Goal: Navigation & Orientation: Find specific page/section

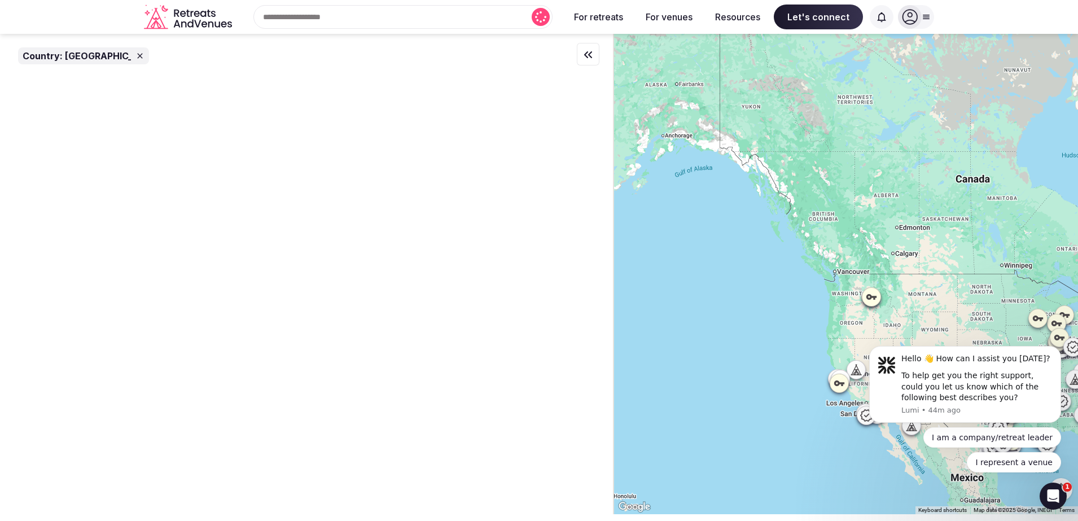
drag, startPoint x: 957, startPoint y: 305, endPoint x: 1691, endPoint y: 567, distance: 779.4
click html "Hello 👋 How can I assist you [DATE]? To help get you the right support, could y…"
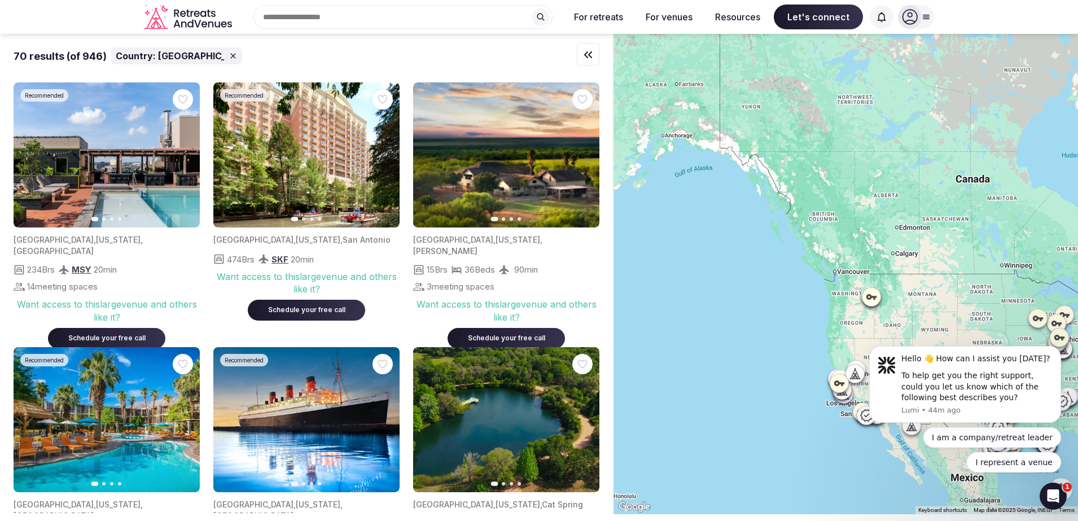
drag, startPoint x: 910, startPoint y: 306, endPoint x: 870, endPoint y: 249, distance: 69.4
click html "Hello 👋 How can I assist you [DATE]? To help get you the right support, could y…"
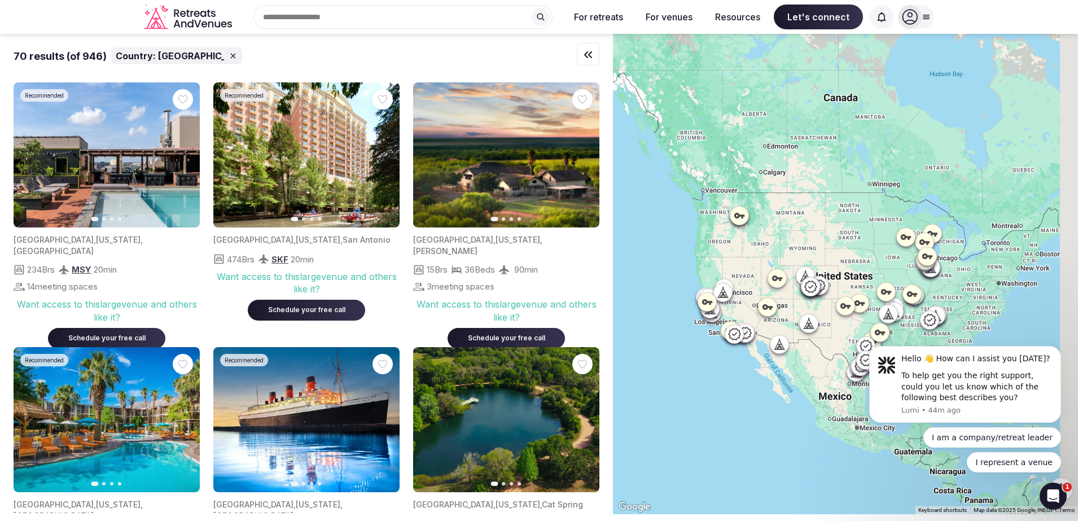
drag, startPoint x: 813, startPoint y: 304, endPoint x: 673, endPoint y: 213, distance: 166.9
click at [673, 213] on div at bounding box center [845, 274] width 465 height 480
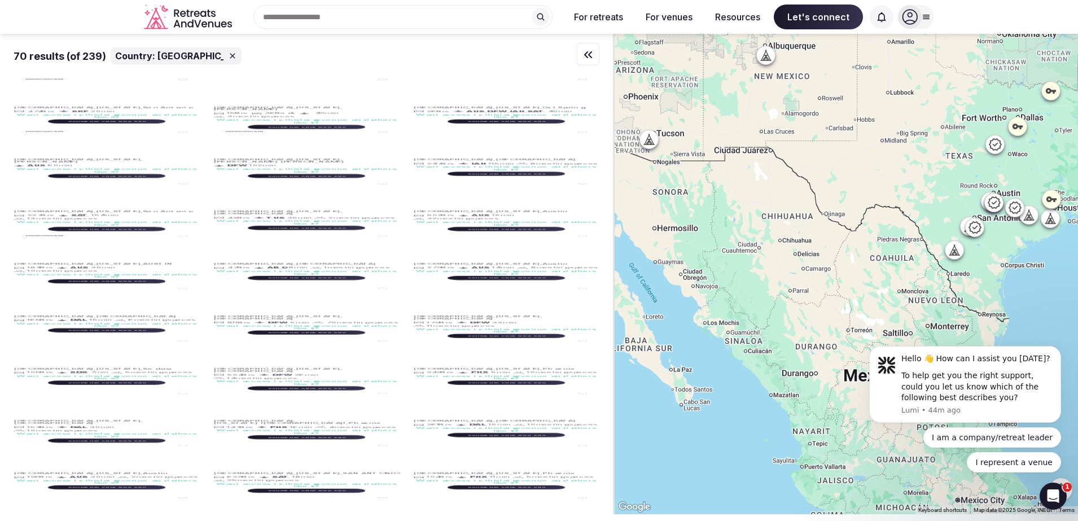
drag, startPoint x: 1050, startPoint y: 301, endPoint x: 973, endPoint y: 310, distance: 78.4
click at [973, 310] on body "Hello 👋 How can I assist you [DATE]? To help get you the right support, could y…" at bounding box center [965, 387] width 217 height 198
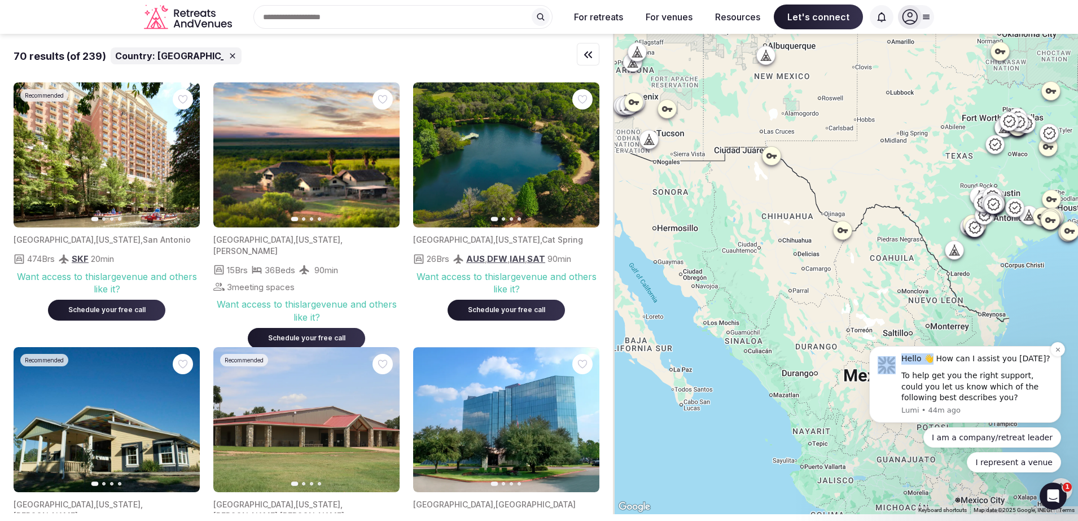
drag, startPoint x: 1043, startPoint y: 284, endPoint x: 934, endPoint y: 347, distance: 126.2
click html "Hello 👋 How can I assist you [DATE]? To help get you the right support, could y…"
drag, startPoint x: 934, startPoint y: 347, endPoint x: 1036, endPoint y: 284, distance: 119.8
click html "Hello 👋 How can I assist you [DATE]? To help get you the right support, could y…"
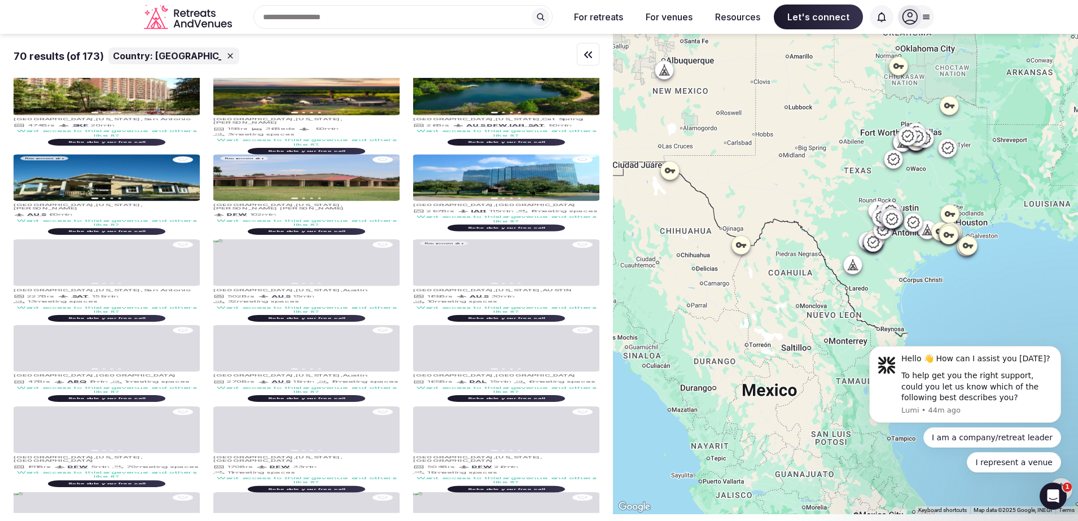
drag, startPoint x: 1905, startPoint y: 550, endPoint x: 894, endPoint y: 311, distance: 1039.4
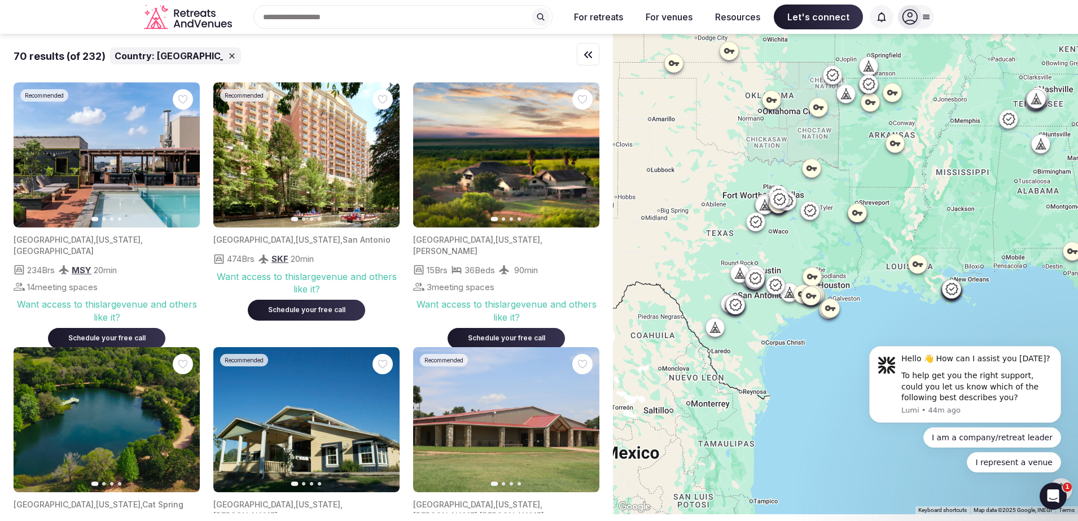
click at [900, 323] on body "Hello 👋 How can I assist you [DATE]? To help get you the right support, could y…" at bounding box center [965, 387] width 217 height 198
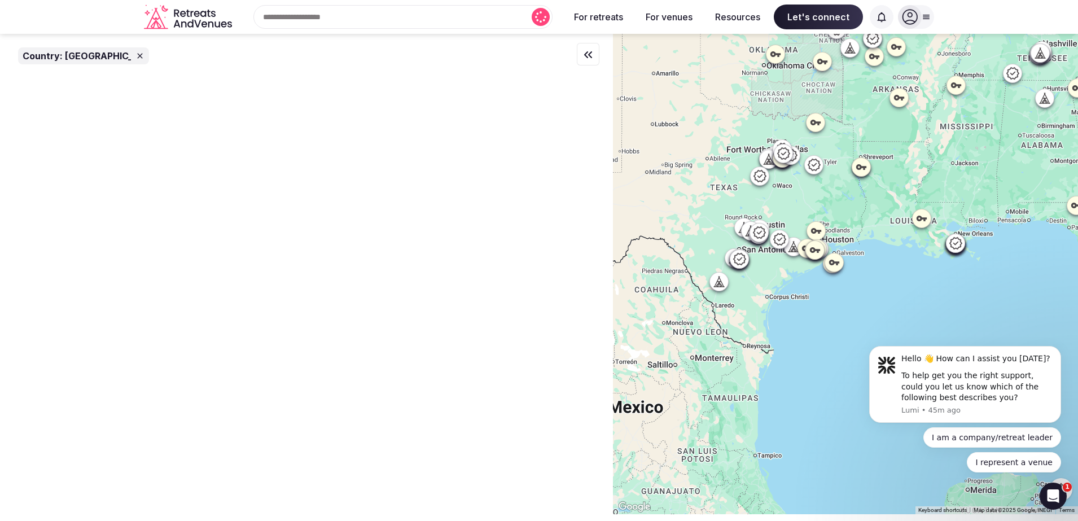
click at [814, 299] on div at bounding box center [845, 274] width 465 height 480
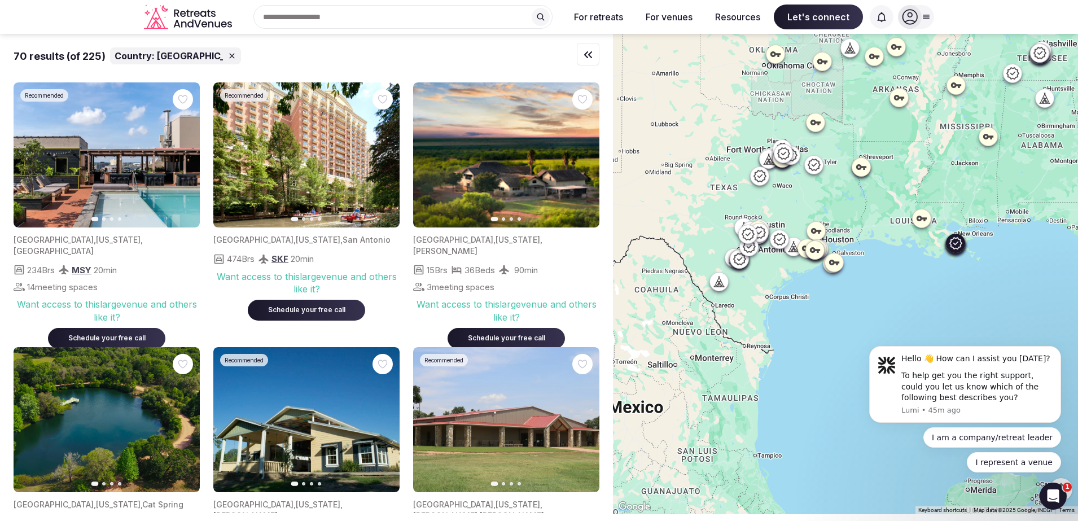
click at [183, 156] on icon "button" at bounding box center [183, 155] width 9 height 9
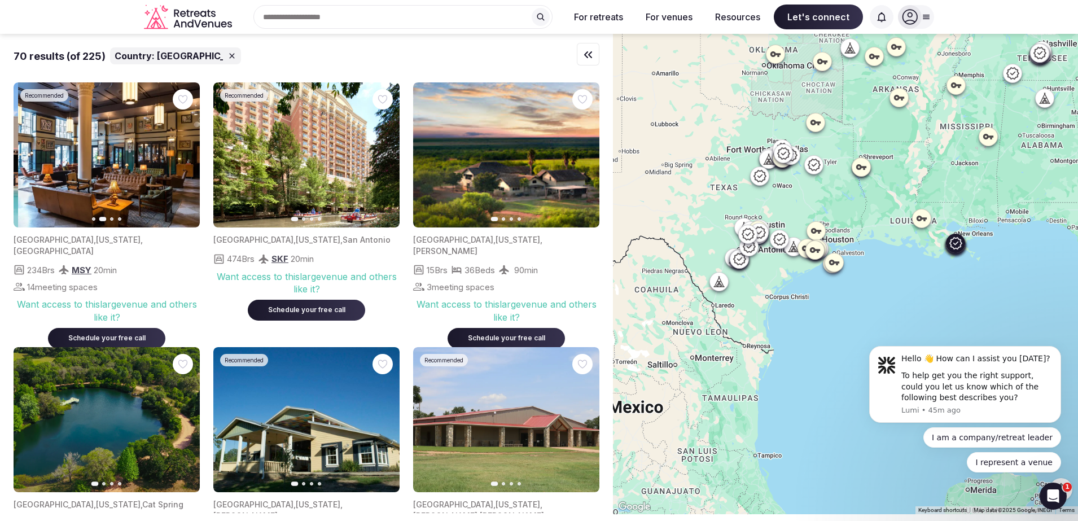
click at [183, 156] on icon "button" at bounding box center [183, 155] width 9 height 9
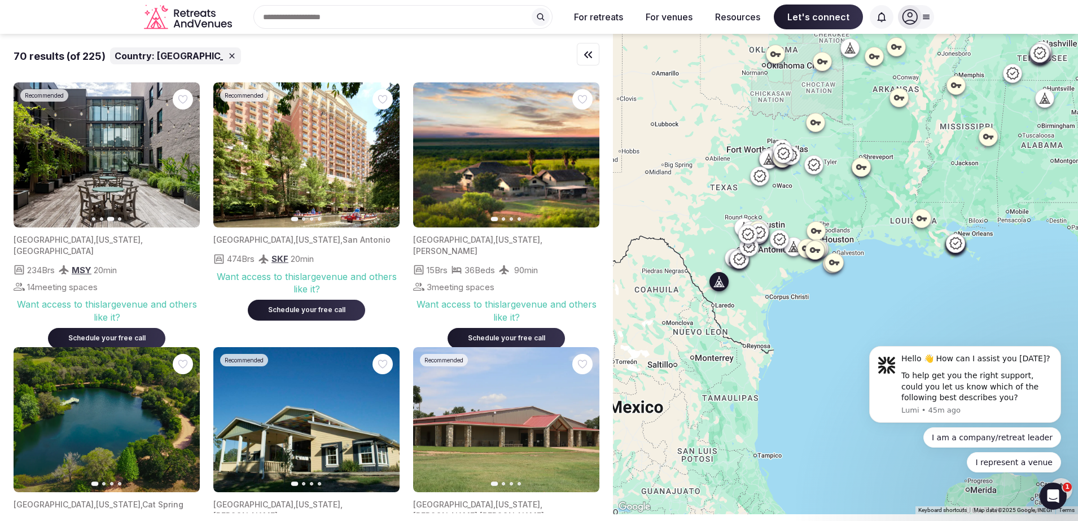
click at [581, 160] on button "Next slide" at bounding box center [584, 155] width 18 height 18
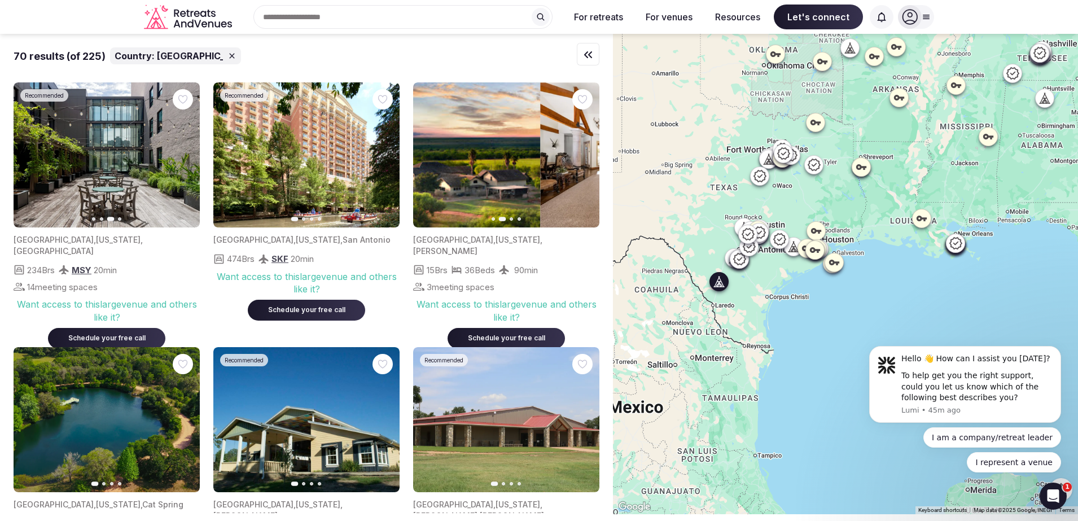
click at [581, 160] on button "Next slide" at bounding box center [584, 155] width 18 height 18
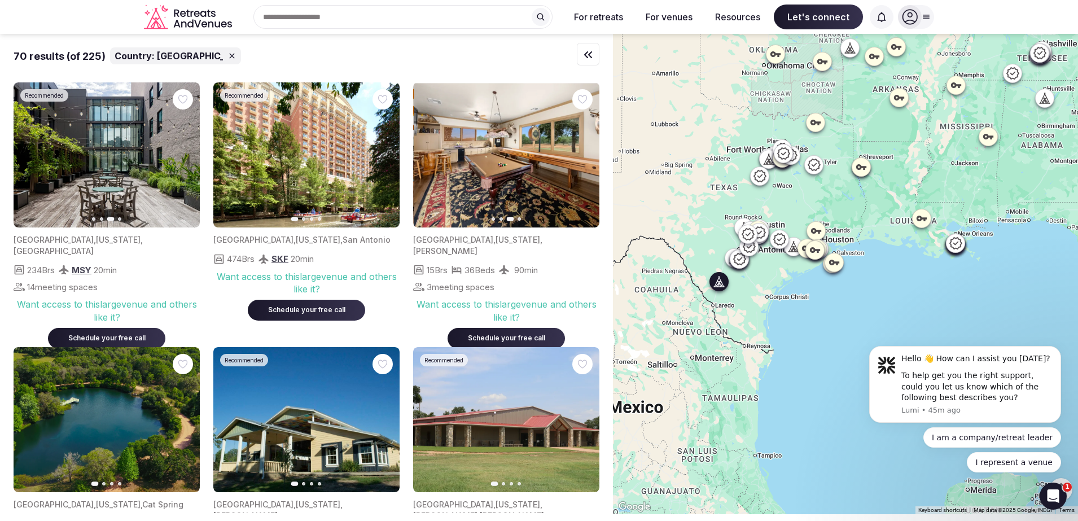
click at [581, 160] on button "Next slide" at bounding box center [584, 155] width 18 height 18
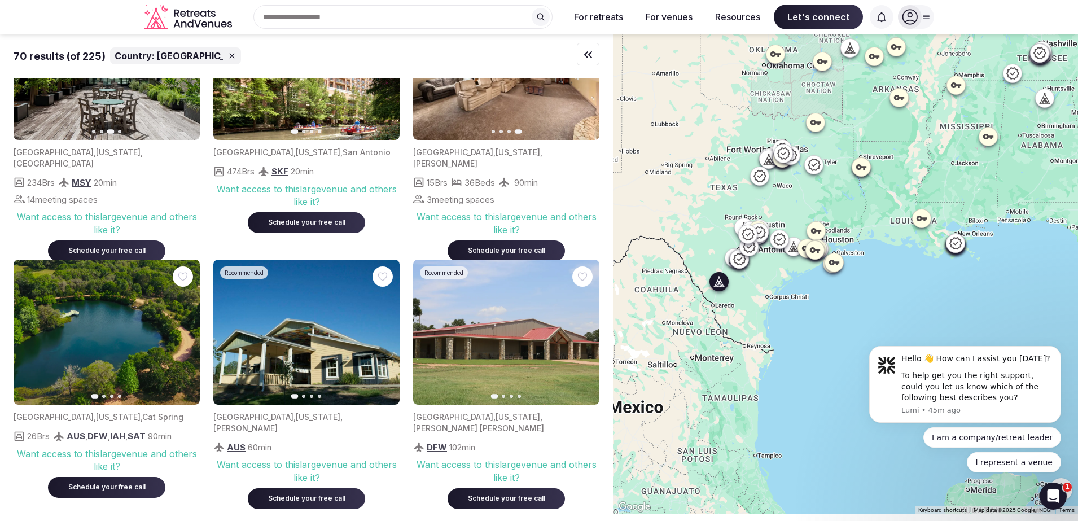
scroll to position [141, 0]
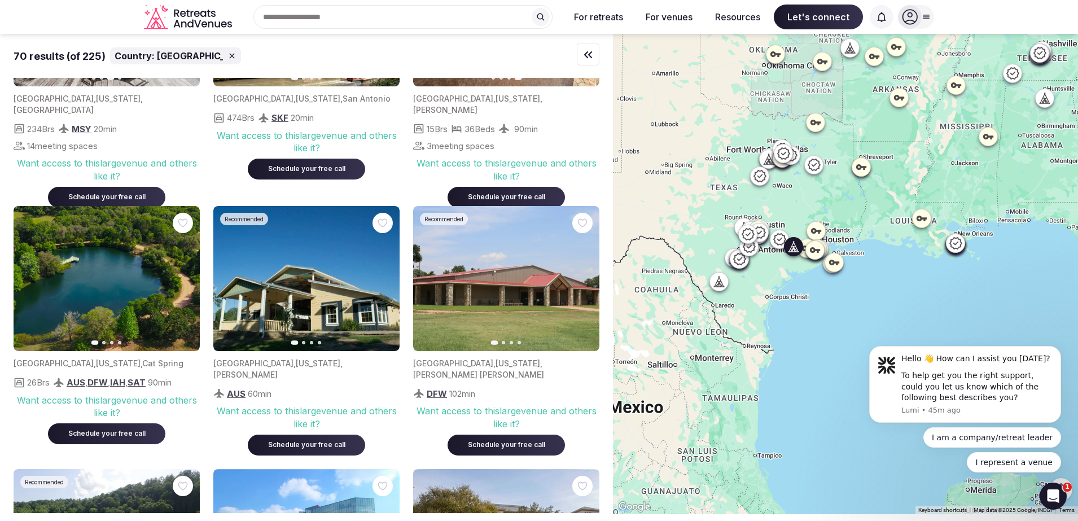
click at [183, 275] on icon "button" at bounding box center [184, 279] width 5 height 8
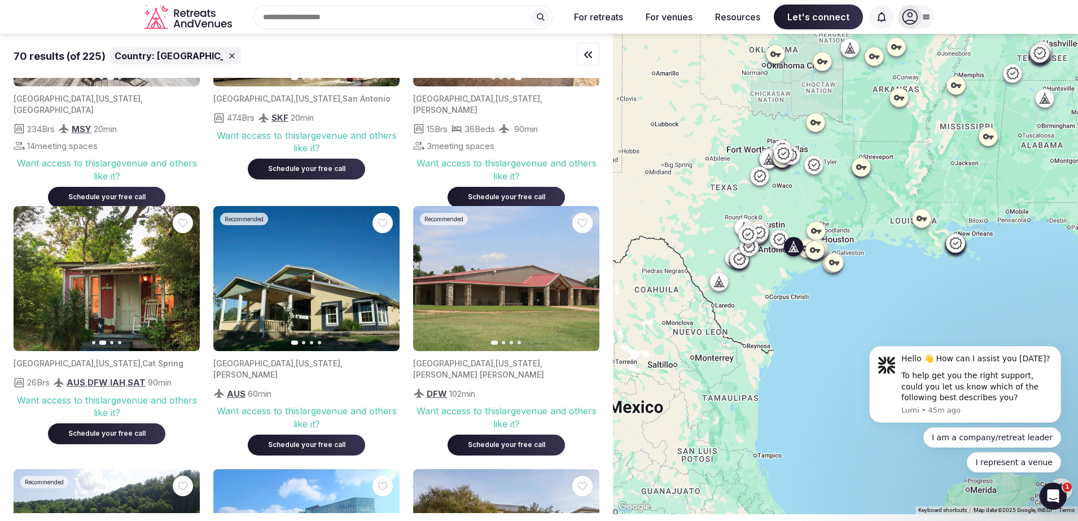
click at [186, 273] on button "Next slide" at bounding box center [184, 279] width 18 height 18
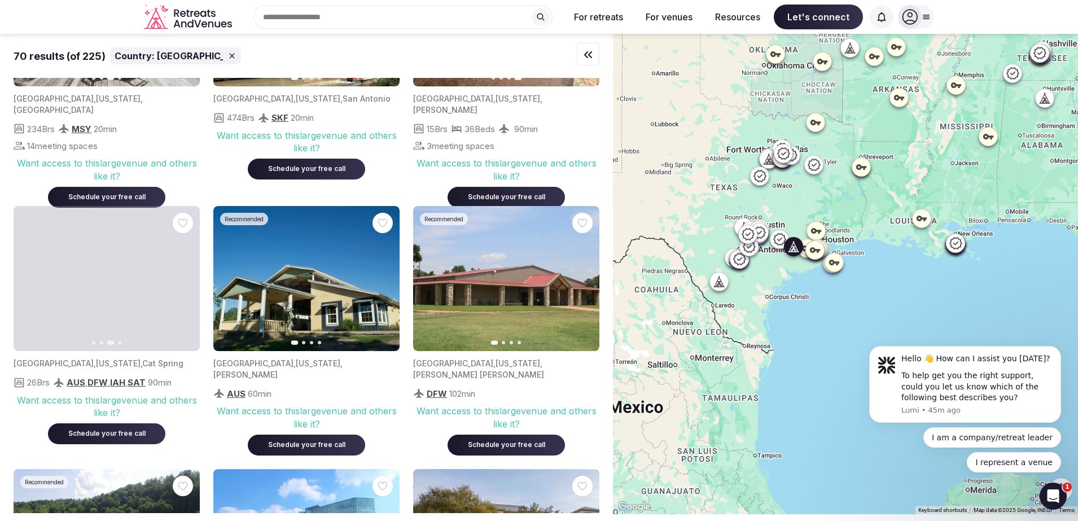
click at [186, 273] on button "Next slide" at bounding box center [184, 279] width 18 height 18
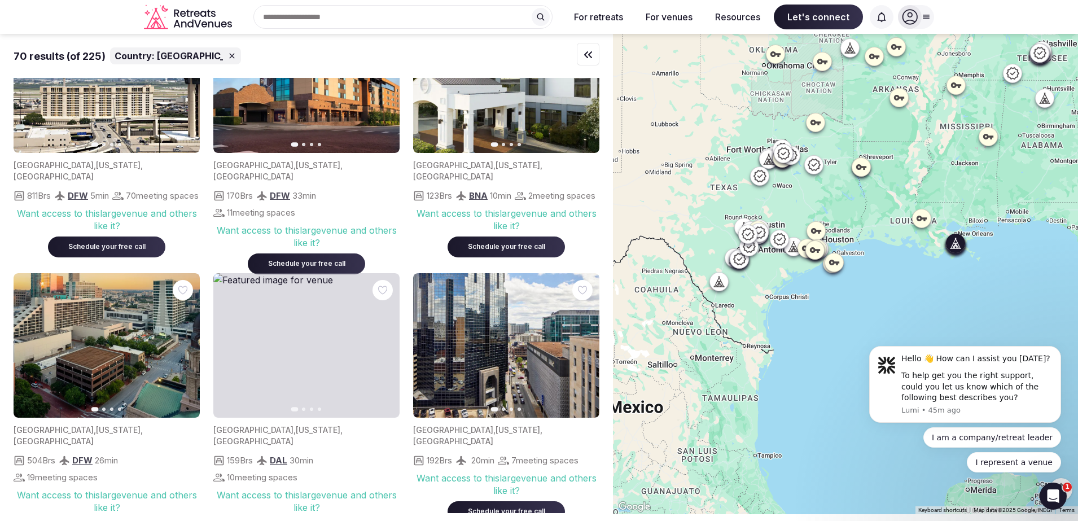
scroll to position [1976, 0]
